Goal: Find specific page/section: Find specific page/section

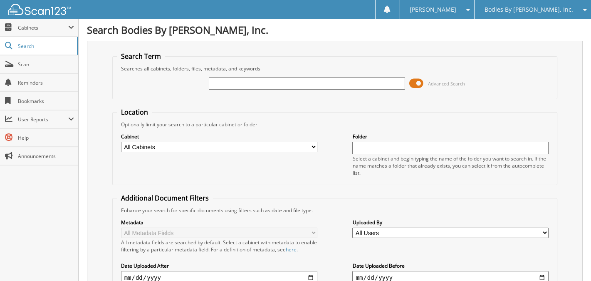
click at [499, 10] on div "Bodies By [PERSON_NAME], Inc." at bounding box center [533, 9] width 108 height 19
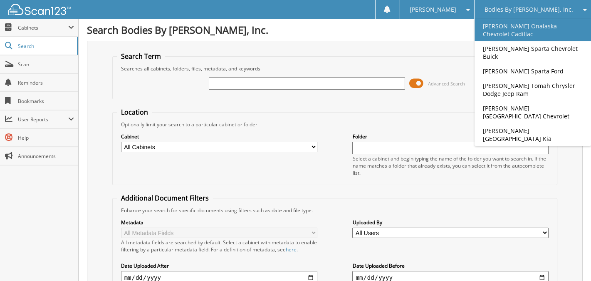
click at [522, 33] on link "[PERSON_NAME] Onalaska Chevrolet Cadillac" at bounding box center [533, 30] width 117 height 22
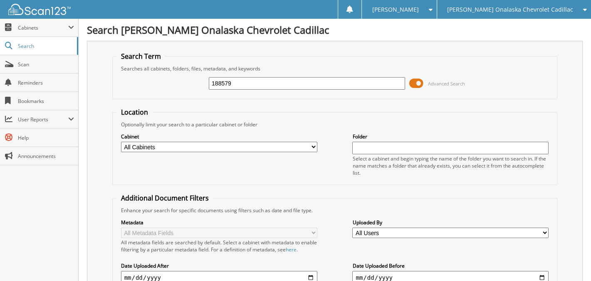
type input "188579"
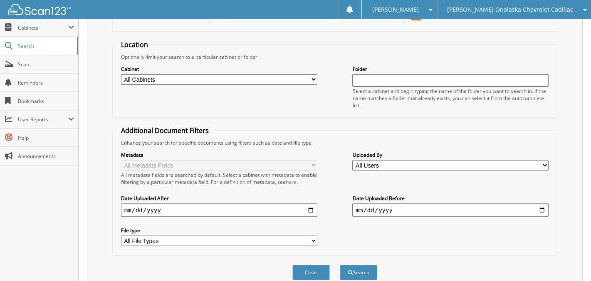
scroll to position [40, 0]
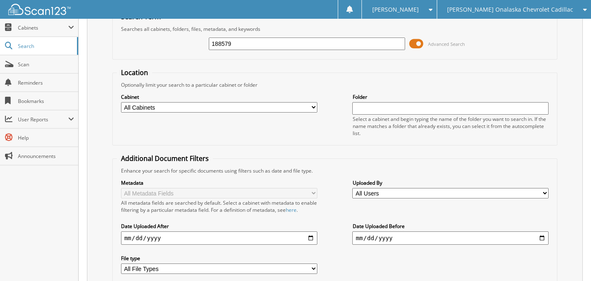
drag, startPoint x: 236, startPoint y: 43, endPoint x: 179, endPoint y: 41, distance: 57.1
click at [179, 41] on div "188579 Advanced Search" at bounding box center [335, 43] width 437 height 22
type input "foley"
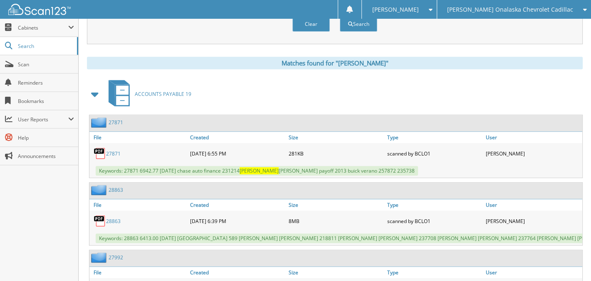
scroll to position [375, 0]
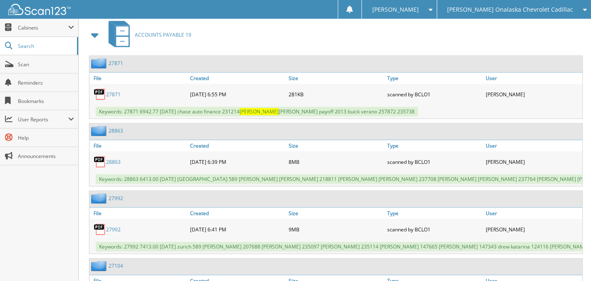
click at [115, 91] on link "27871" at bounding box center [113, 94] width 15 height 7
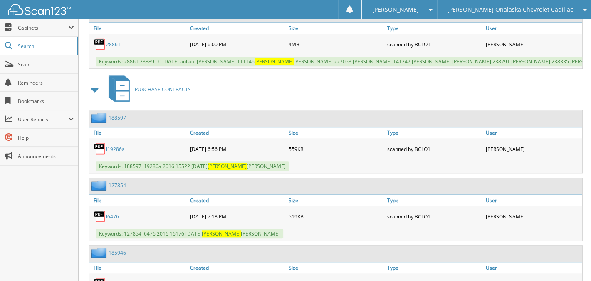
scroll to position [708, 0]
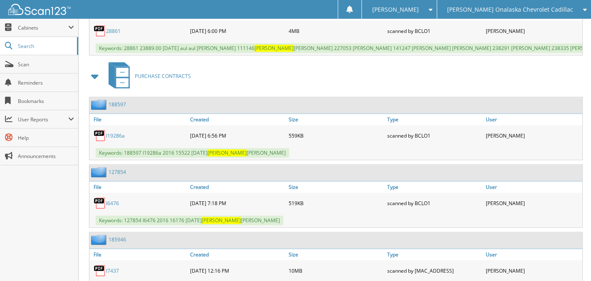
click at [93, 80] on span at bounding box center [95, 76] width 12 height 15
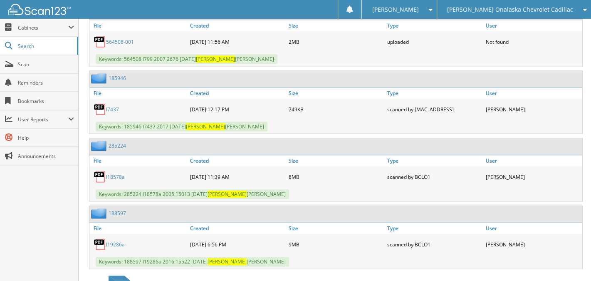
scroll to position [916, 0]
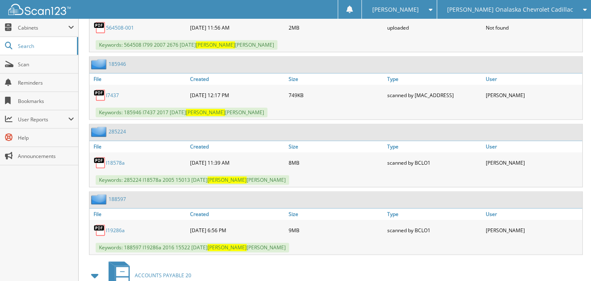
click at [112, 226] on link "l19286a" at bounding box center [115, 229] width 19 height 7
click at [498, 0] on div "[PERSON_NAME] Onalaska Chevrolet Cadillac" at bounding box center [515, 9] width 146 height 19
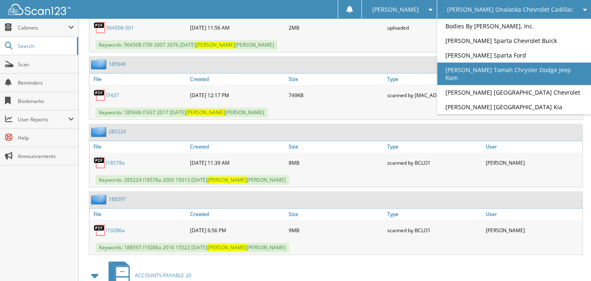
drag, startPoint x: 509, startPoint y: 72, endPoint x: 445, endPoint y: 57, distance: 65.7
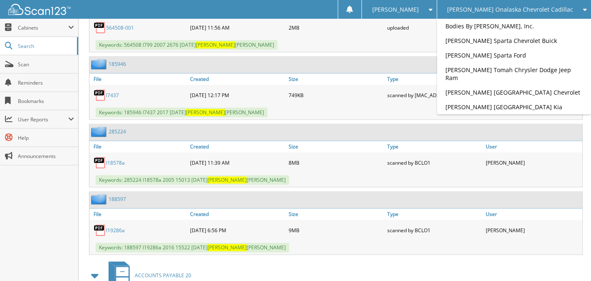
click at [508, 72] on link "[PERSON_NAME] Tomah Chrysler Dodge Jeep Ram" at bounding box center [514, 73] width 154 height 22
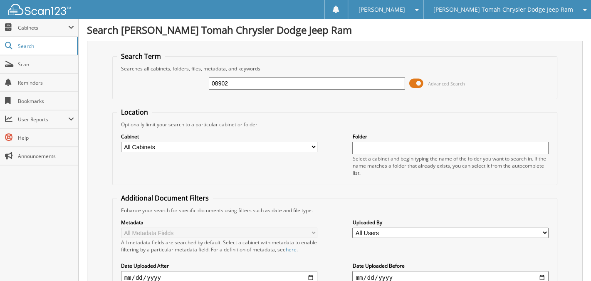
type input "08902"
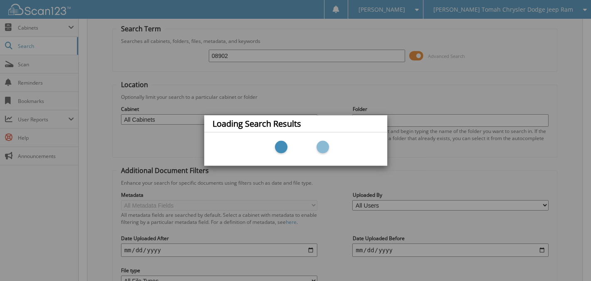
scroll to position [42, 0]
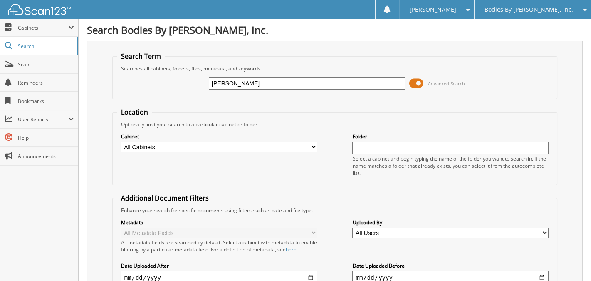
type input "[PERSON_NAME]"
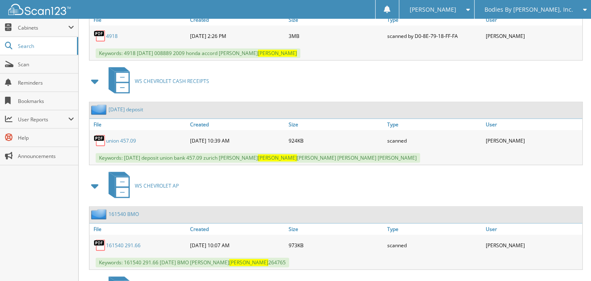
scroll to position [536, 0]
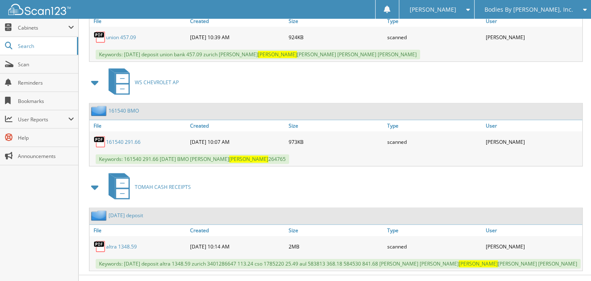
click at [124, 243] on link "altra 1348.59" at bounding box center [121, 246] width 31 height 7
